Goal: Find specific page/section: Find specific page/section

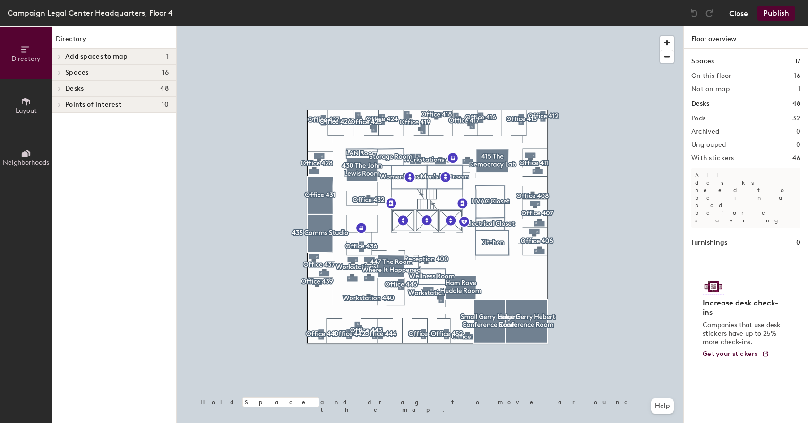
click at [740, 18] on button "Close" at bounding box center [738, 13] width 19 height 15
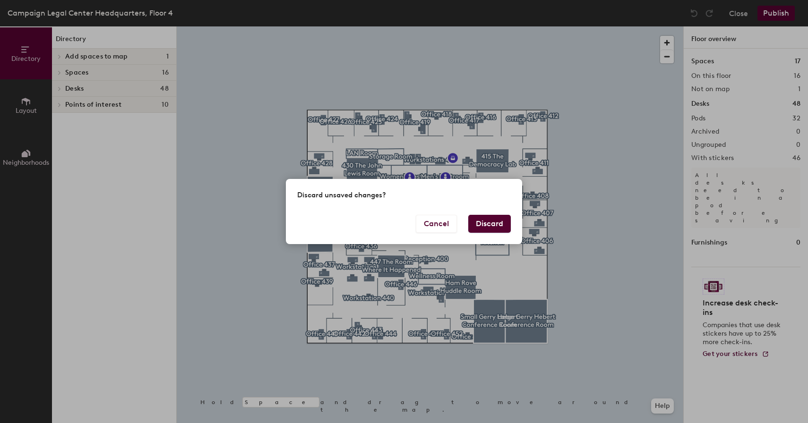
click at [485, 221] on button "Discard" at bounding box center [489, 224] width 43 height 18
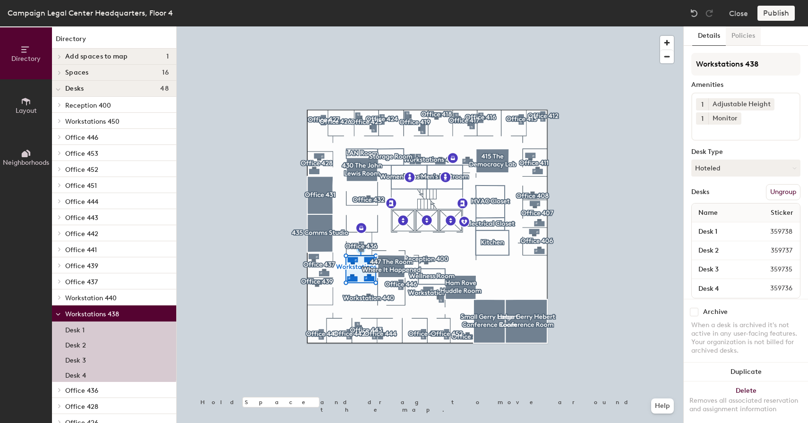
click at [748, 40] on button "Policies" at bounding box center [743, 35] width 35 height 19
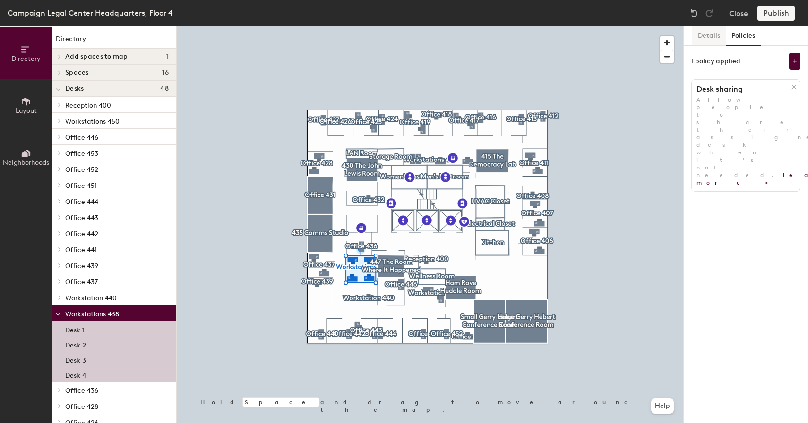
click at [706, 34] on button "Details" at bounding box center [709, 35] width 34 height 19
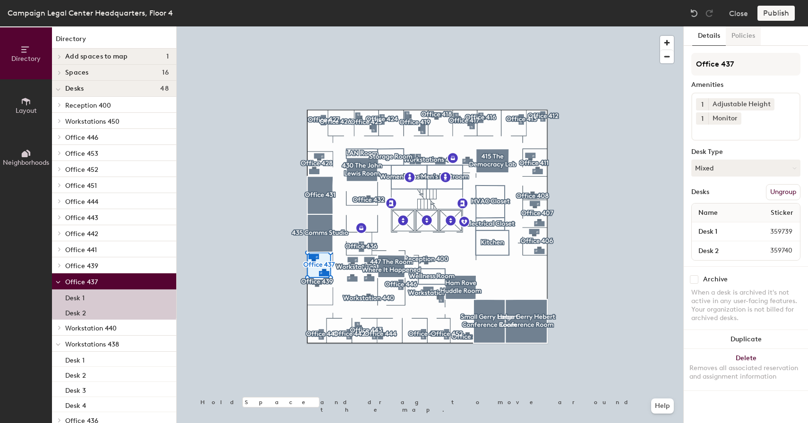
click at [735, 44] on button "Policies" at bounding box center [743, 35] width 35 height 19
click at [741, 35] on button "Policies" at bounding box center [743, 35] width 35 height 19
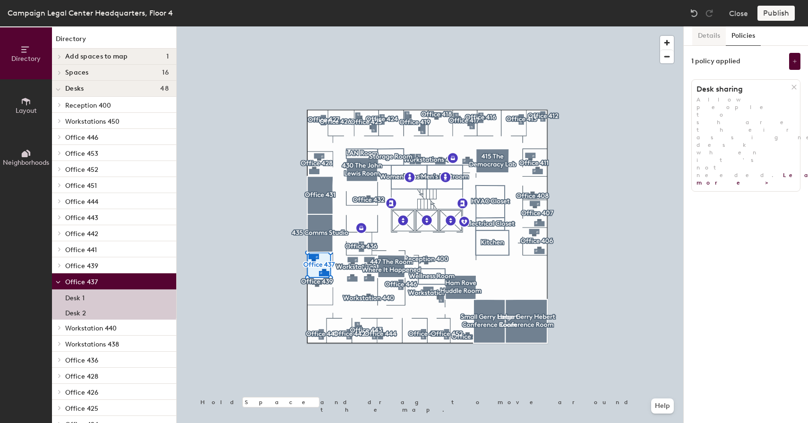
click at [706, 37] on button "Details" at bounding box center [709, 35] width 34 height 19
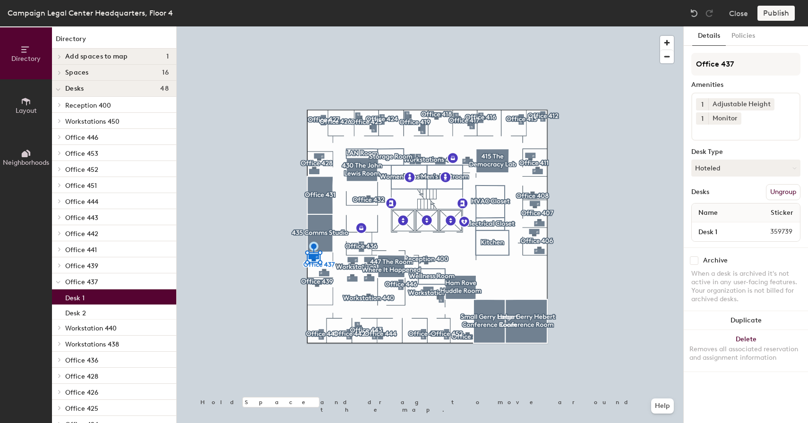
click at [319, 26] on div at bounding box center [430, 26] width 507 height 0
